Goal: Information Seeking & Learning: Learn about a topic

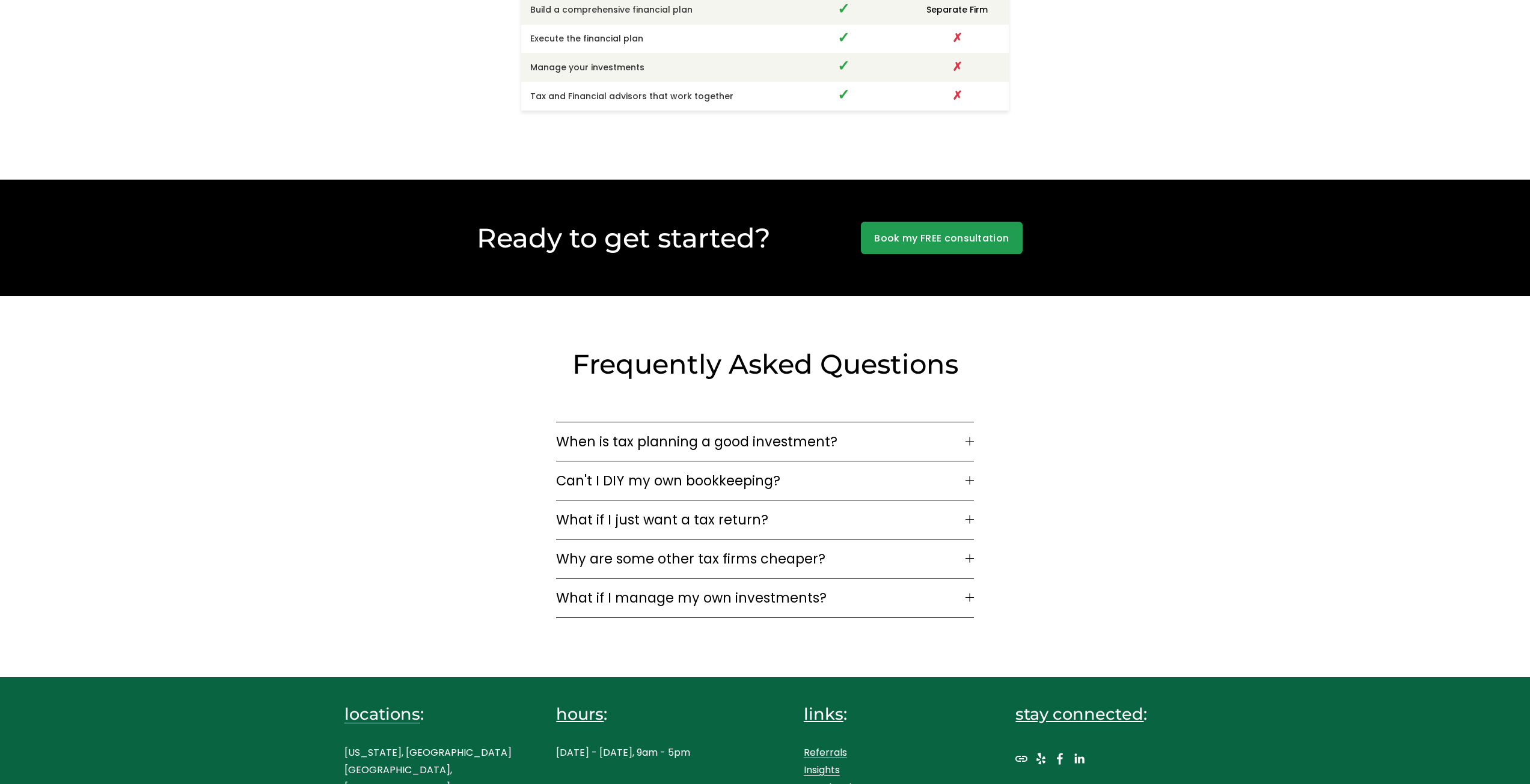
scroll to position [3187, 0]
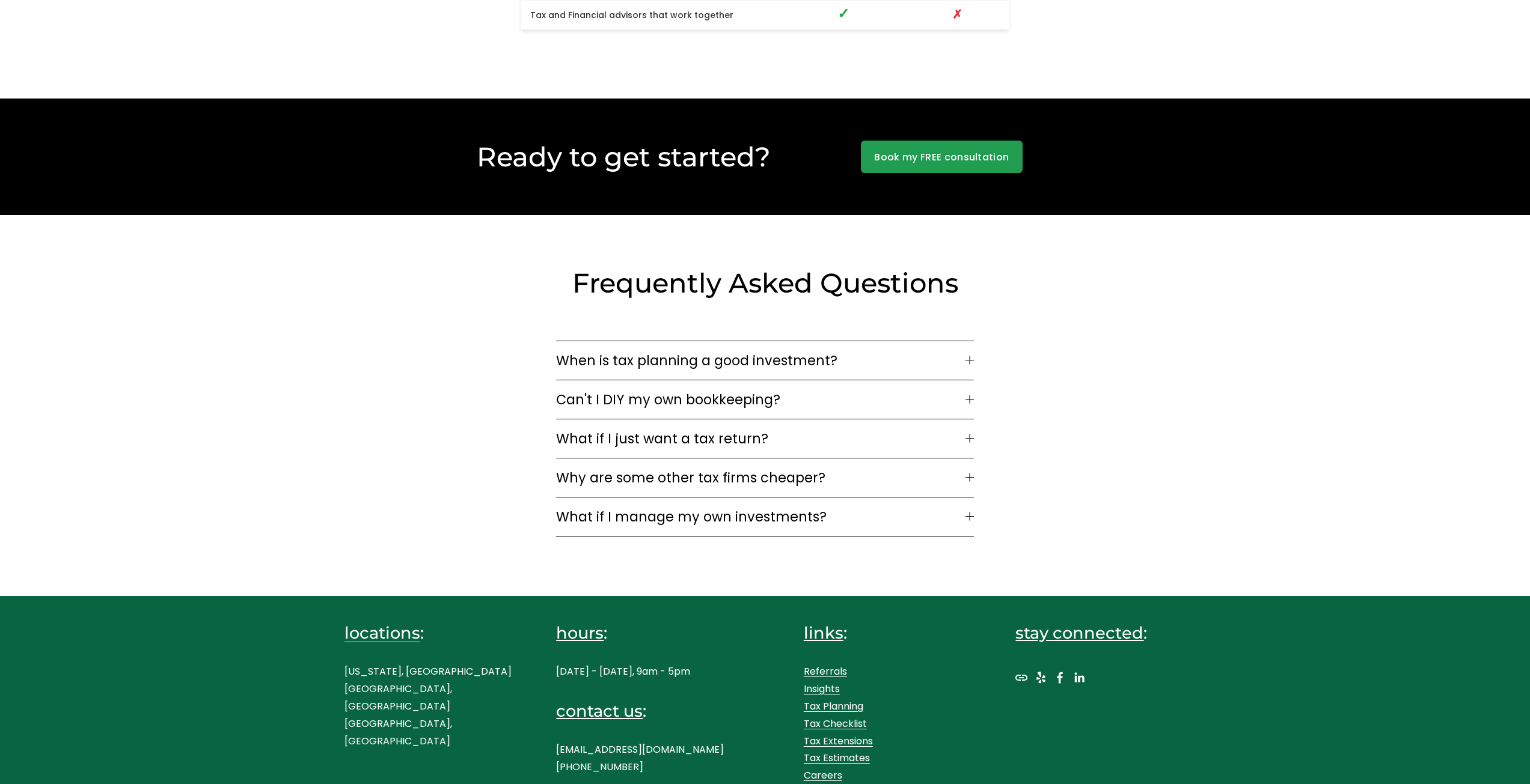
click at [922, 428] on span "What if I just want a tax return?" at bounding box center [760, 438] width 409 height 20
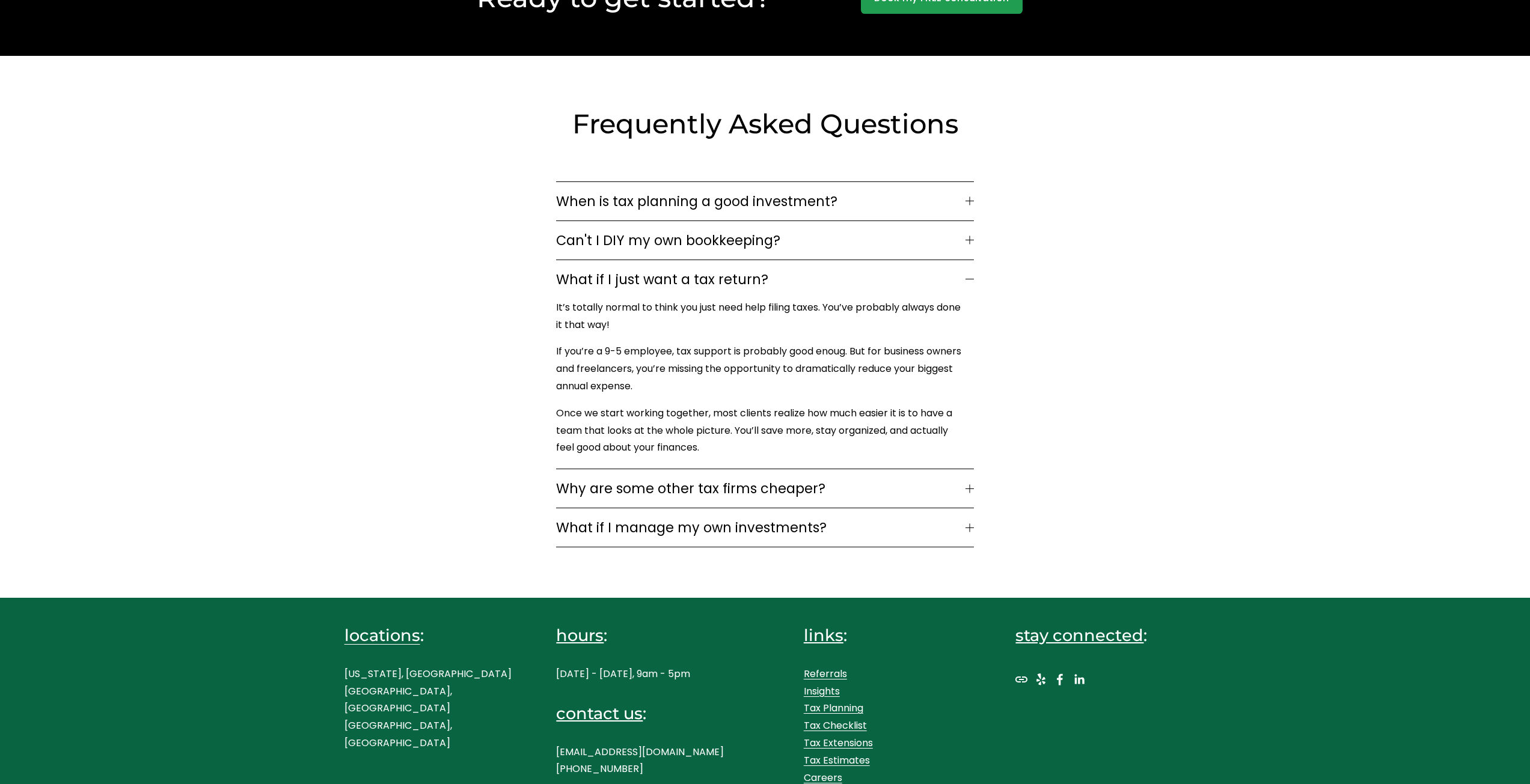
scroll to position [3349, 0]
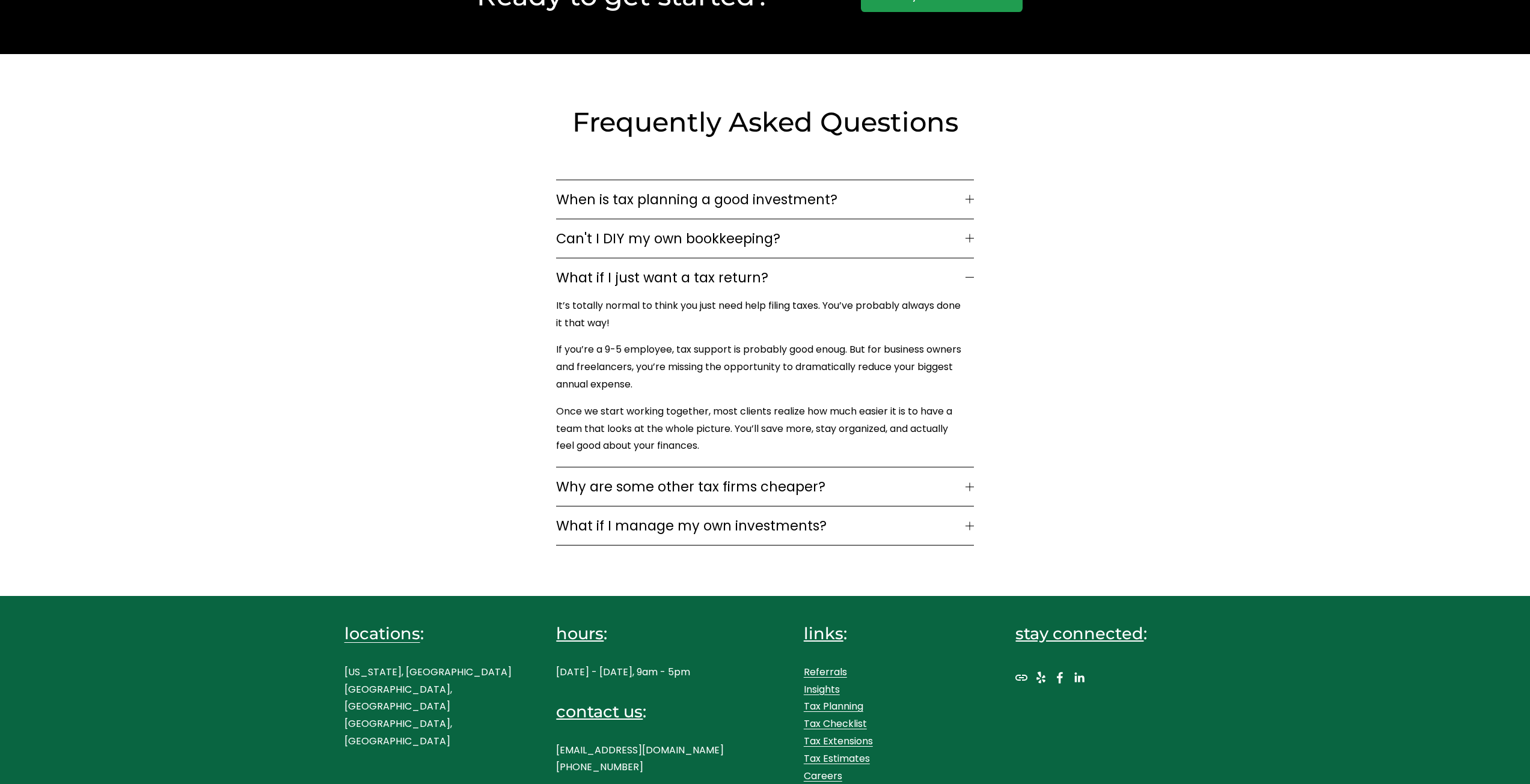
click at [855, 753] on link "Tax Estimates" at bounding box center [837, 760] width 66 height 17
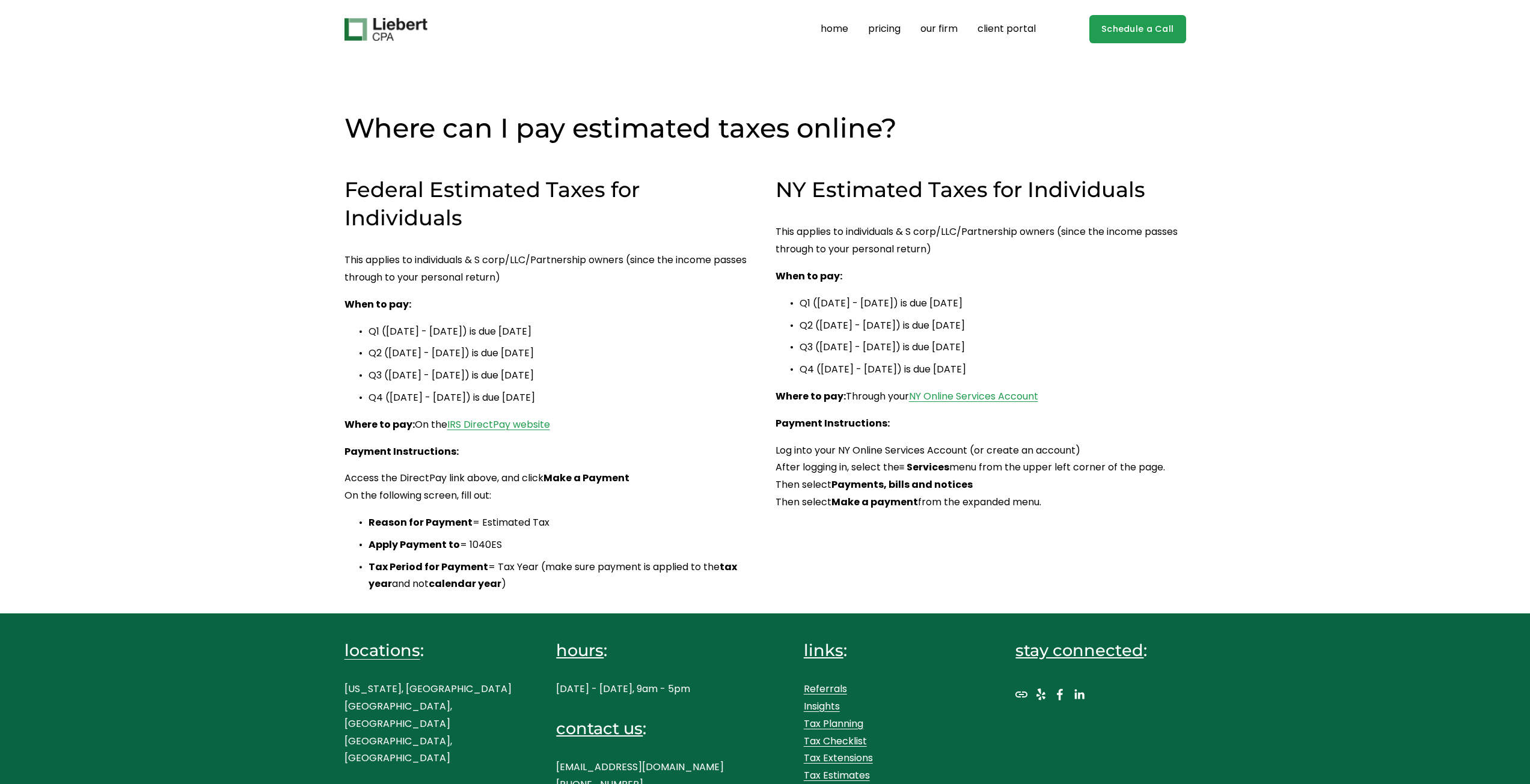
click at [892, 34] on link "pricing" at bounding box center [884, 30] width 32 height 19
